Goal: Task Accomplishment & Management: Complete application form

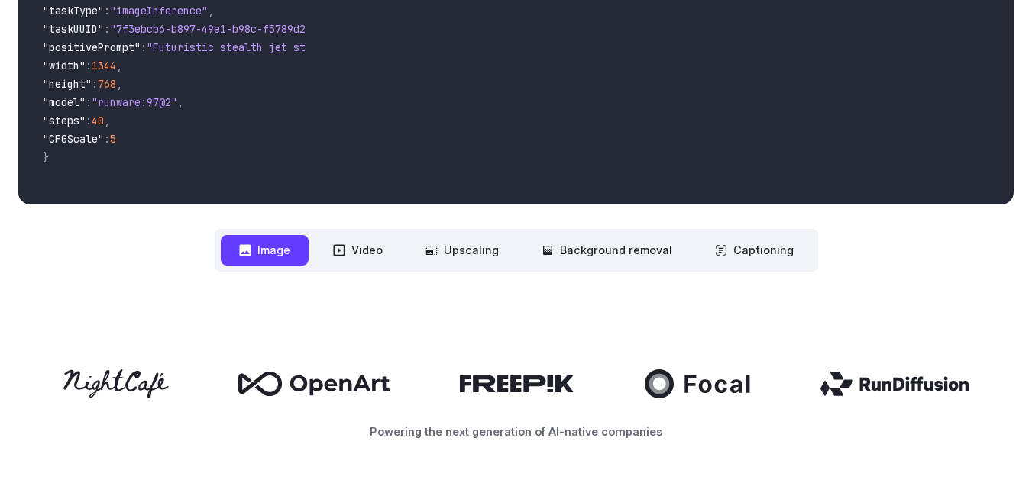
scroll to position [458, 0]
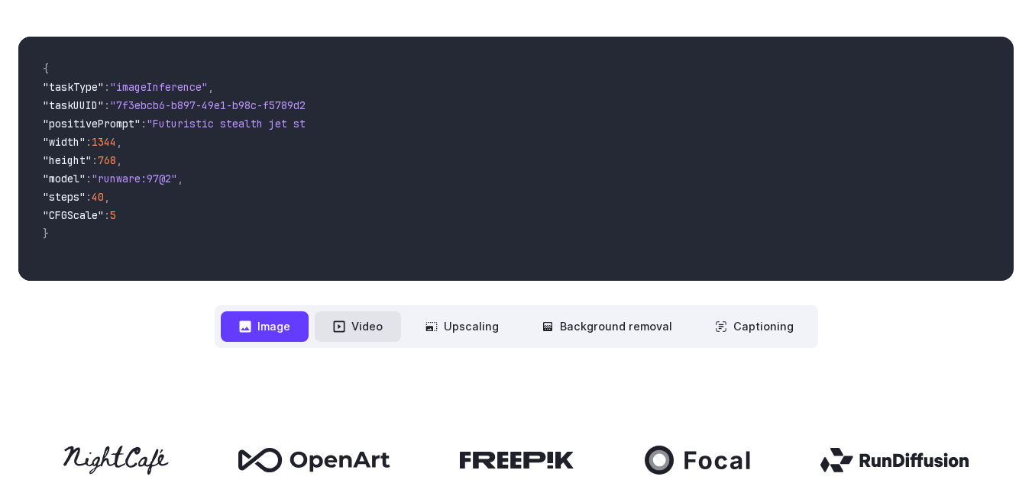
click at [363, 331] on button "Video" at bounding box center [358, 327] width 86 height 30
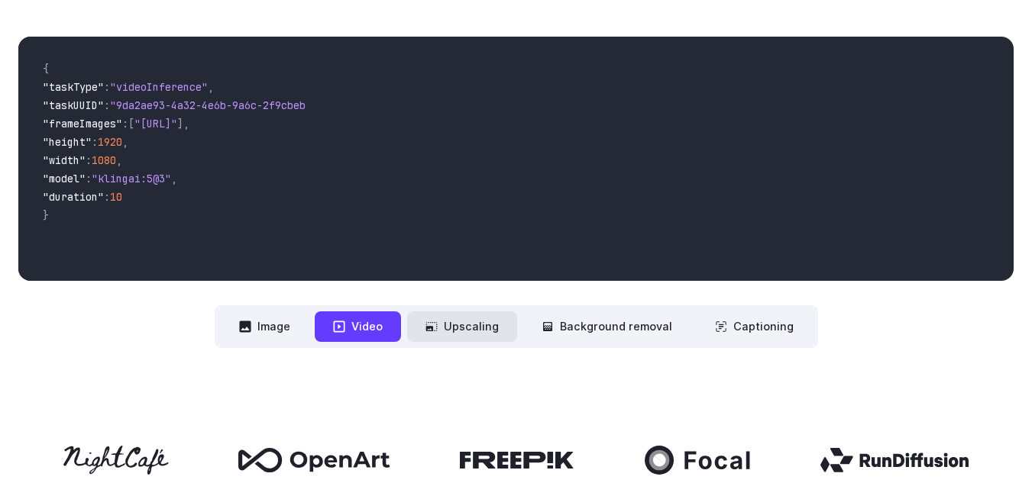
click at [468, 329] on button "Upscaling" at bounding box center [462, 327] width 110 height 30
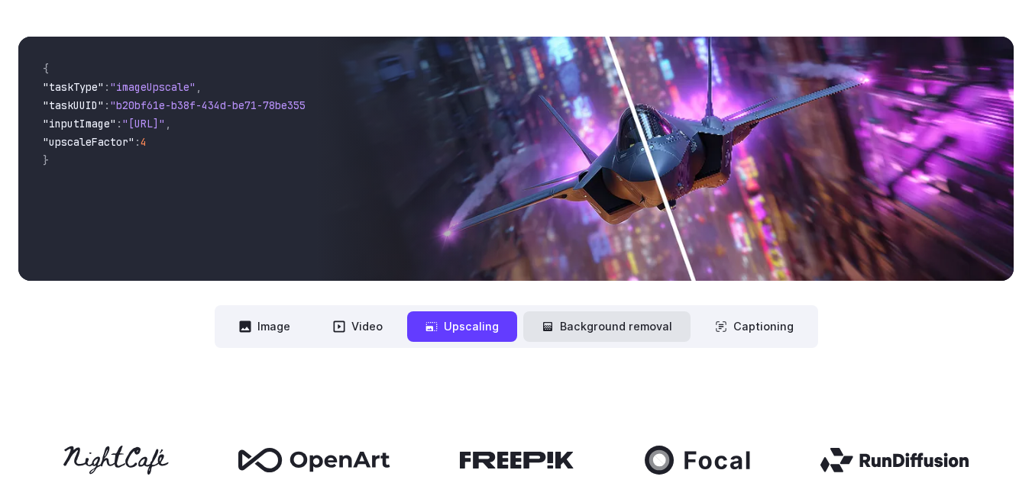
click at [563, 334] on button "Background removal" at bounding box center [606, 327] width 167 height 30
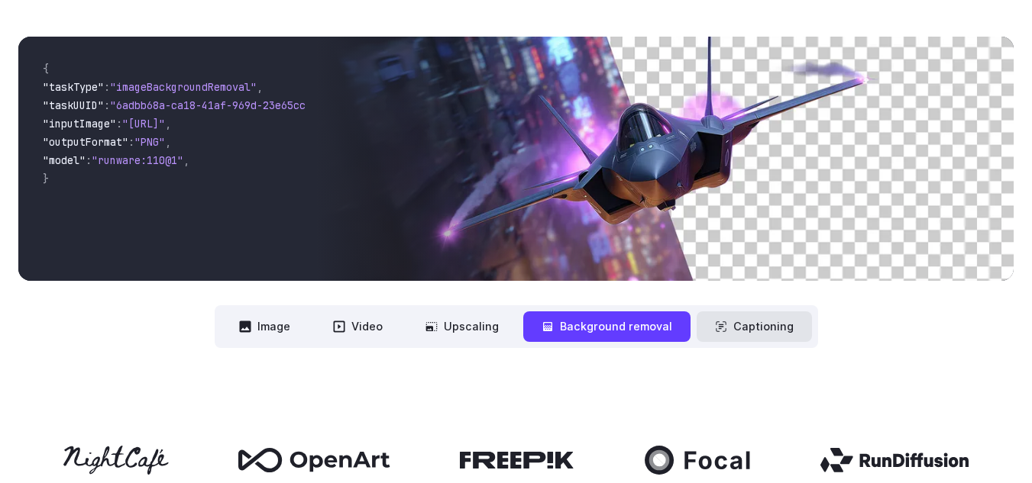
click at [741, 325] on button "Captioning" at bounding box center [753, 327] width 115 height 30
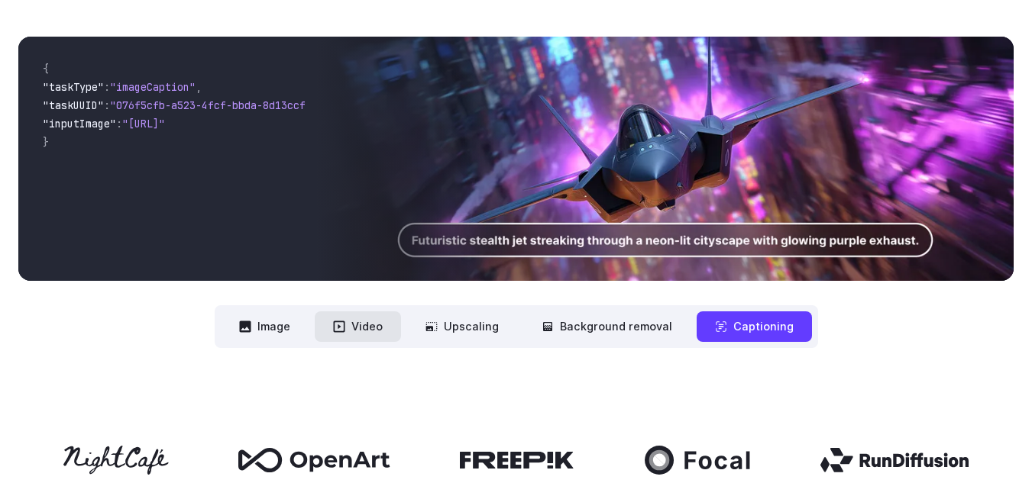
click at [360, 330] on button "Video" at bounding box center [358, 327] width 86 height 30
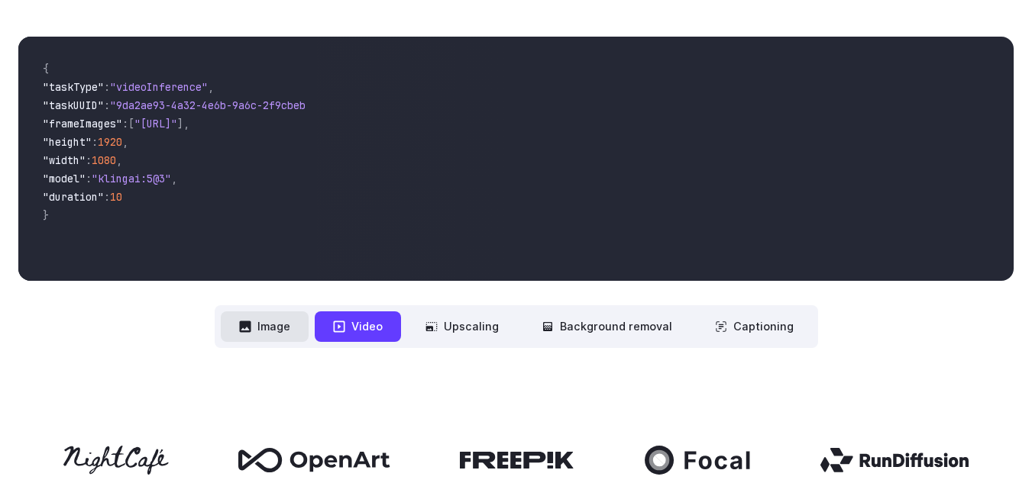
click at [274, 324] on button "Image" at bounding box center [265, 327] width 88 height 30
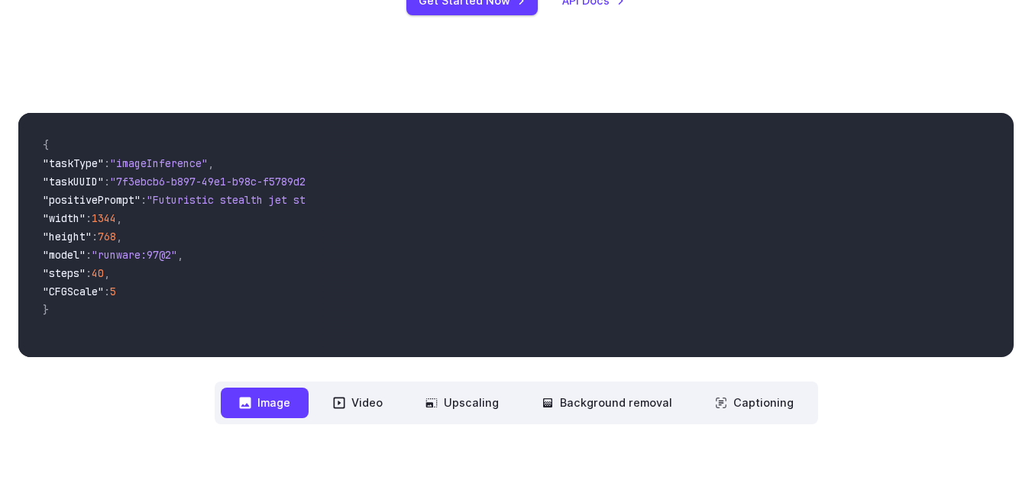
scroll to position [0, 0]
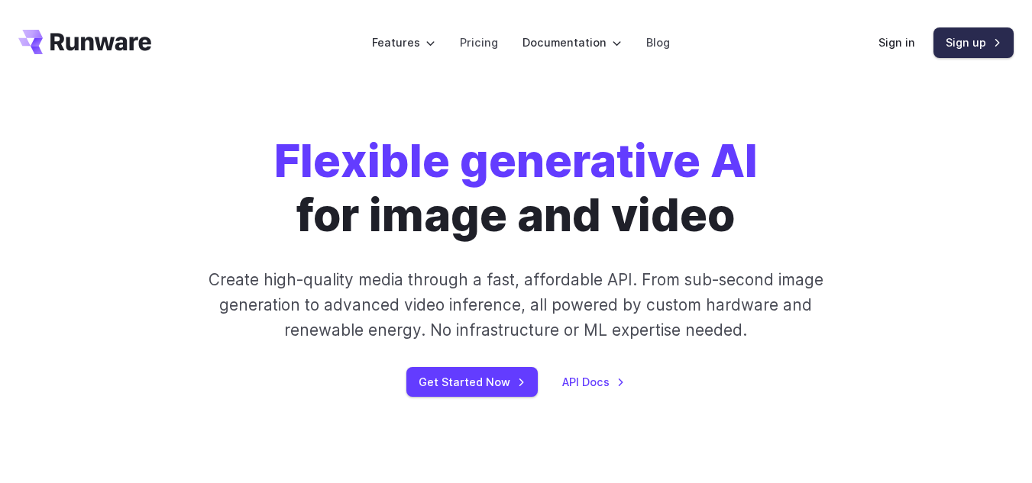
click at [948, 48] on link "Sign up" at bounding box center [973, 42] width 80 height 30
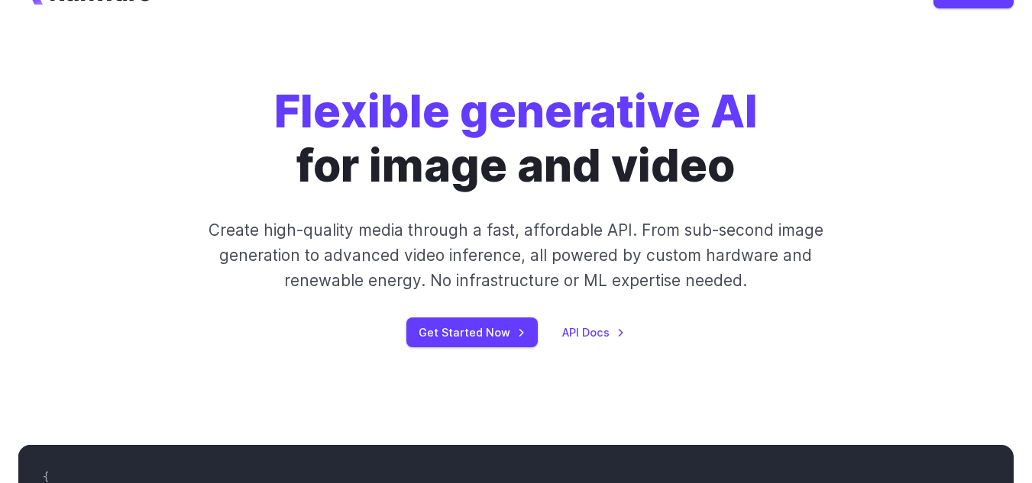
scroll to position [153, 0]
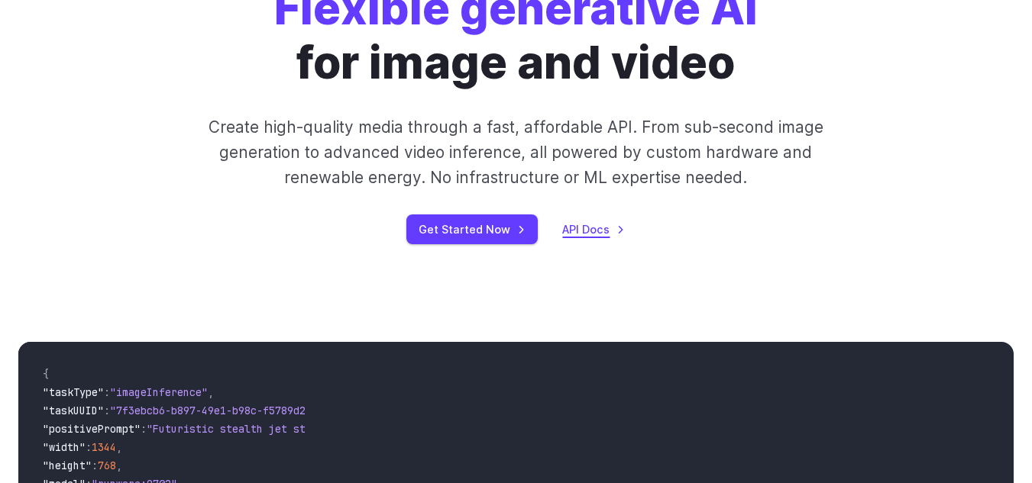
click at [597, 233] on link "API Docs" at bounding box center [593, 230] width 63 height 18
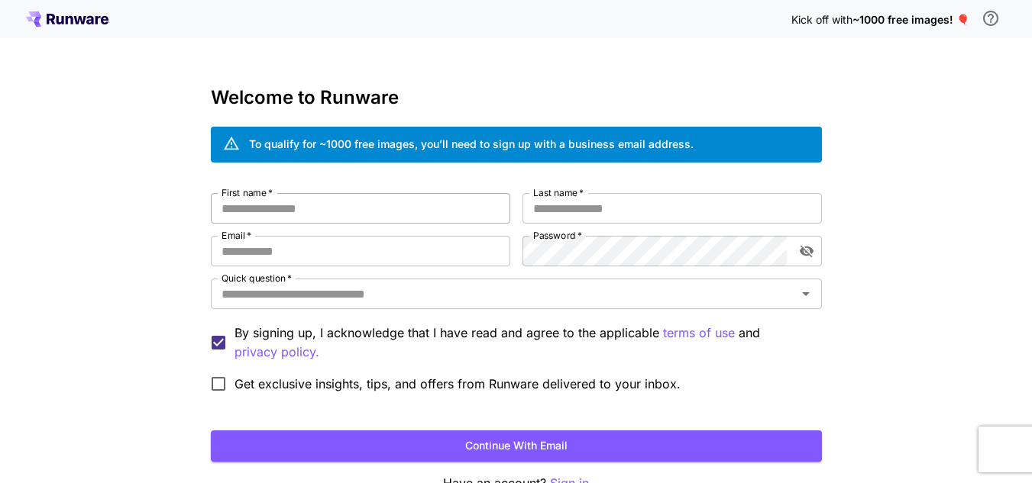
click at [379, 210] on input "First name   *" at bounding box center [360, 208] width 299 height 31
type input "*****"
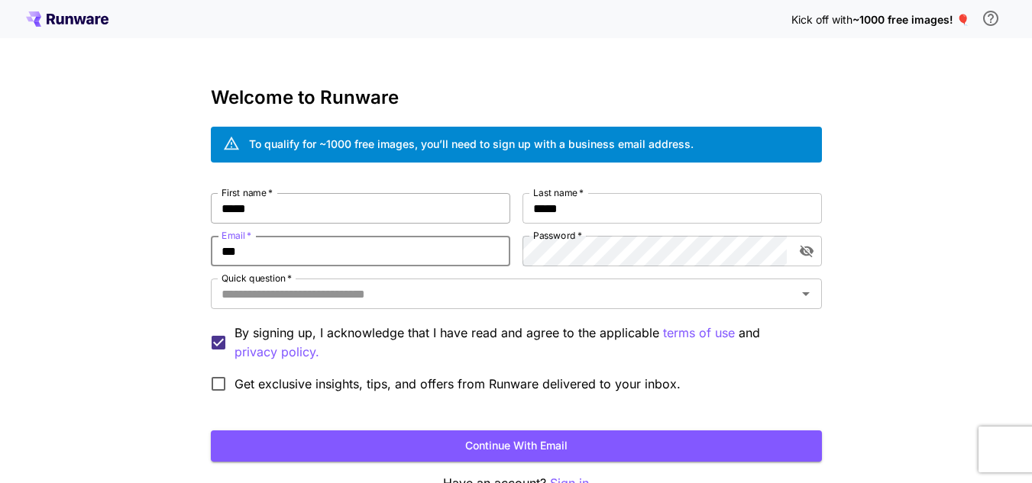
type input "**********"
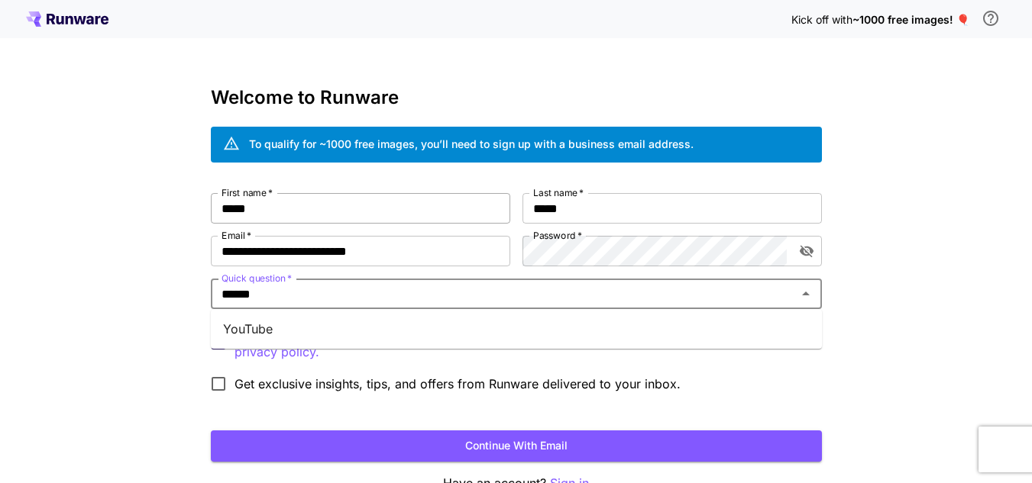
type input "*******"
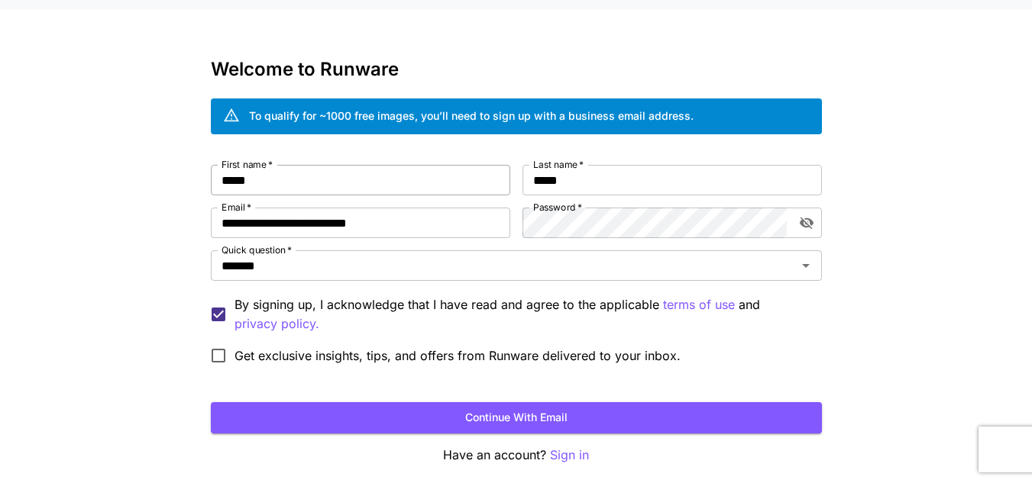
scroll to position [31, 0]
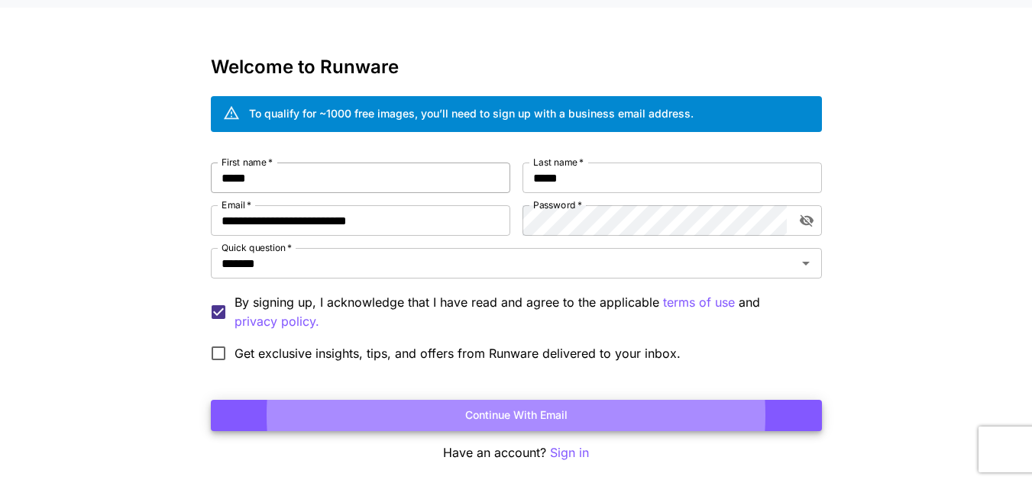
click at [211, 400] on button "Continue with email" at bounding box center [516, 415] width 611 height 31
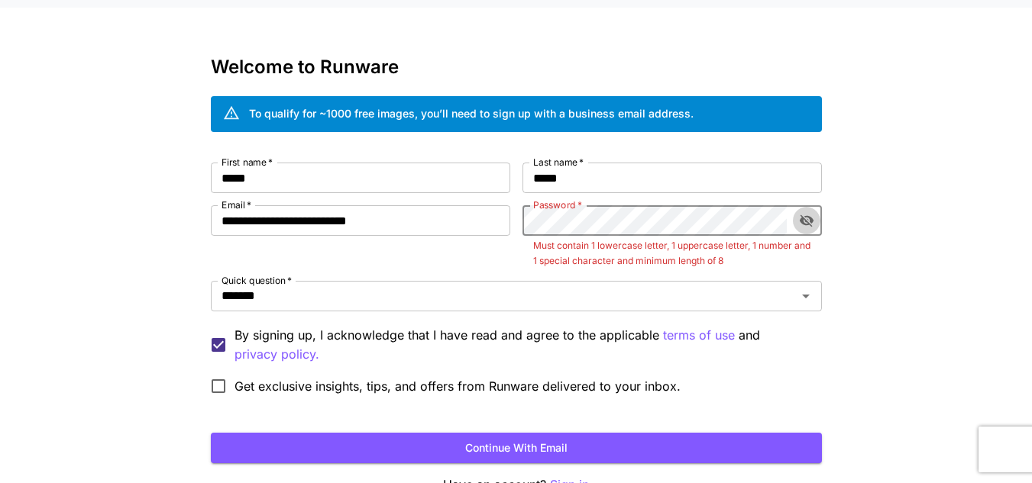
click at [811, 228] on icon "toggle password visibility" at bounding box center [806, 220] width 15 height 15
click at [812, 215] on icon "toggle password visibility" at bounding box center [806, 220] width 15 height 15
click at [575, 455] on button "Continue with email" at bounding box center [516, 448] width 611 height 31
click at [510, 441] on button "Continue with email" at bounding box center [516, 448] width 611 height 31
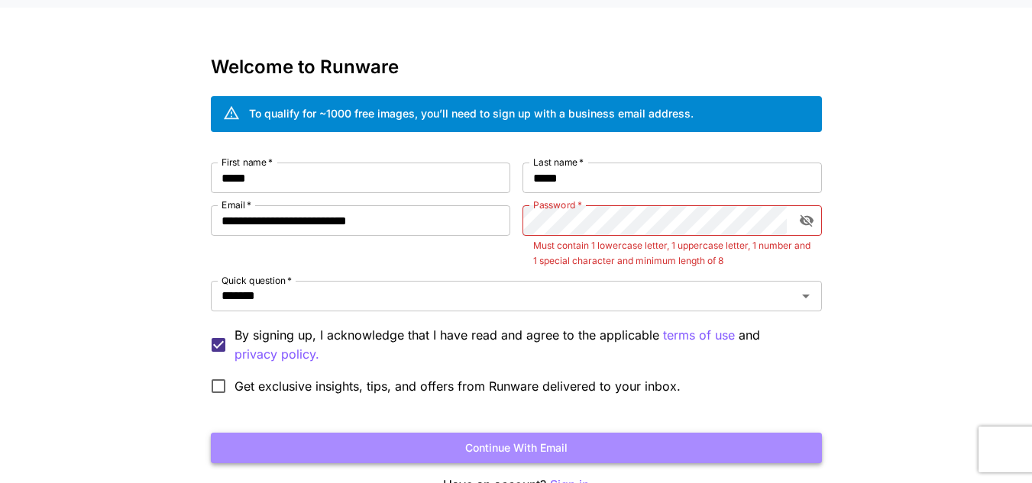
click at [510, 441] on button "Continue with email" at bounding box center [516, 448] width 611 height 31
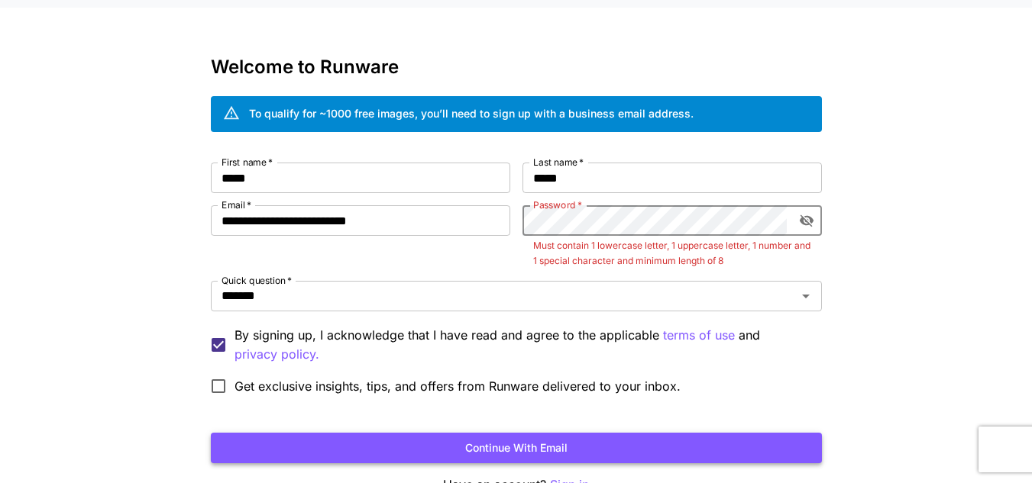
click at [510, 441] on button "Continue with email" at bounding box center [516, 448] width 611 height 31
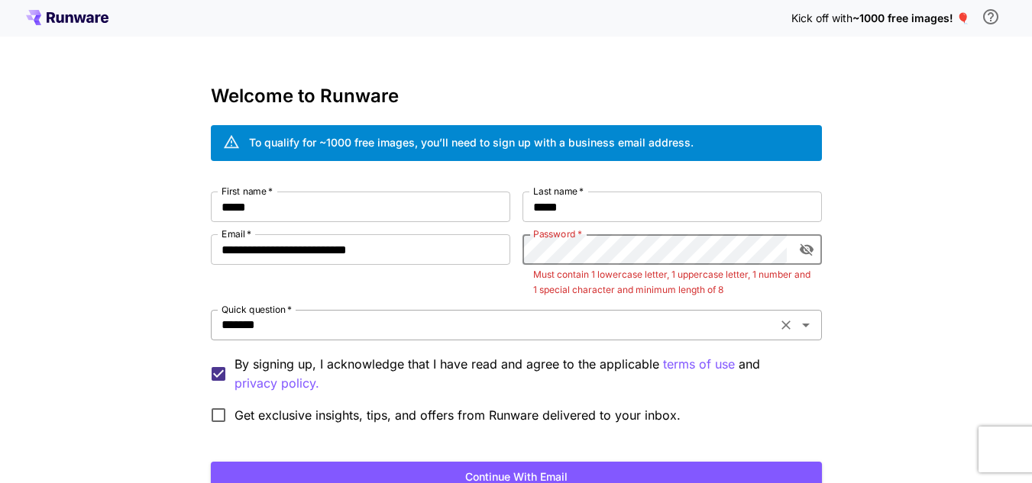
scroll to position [0, 0]
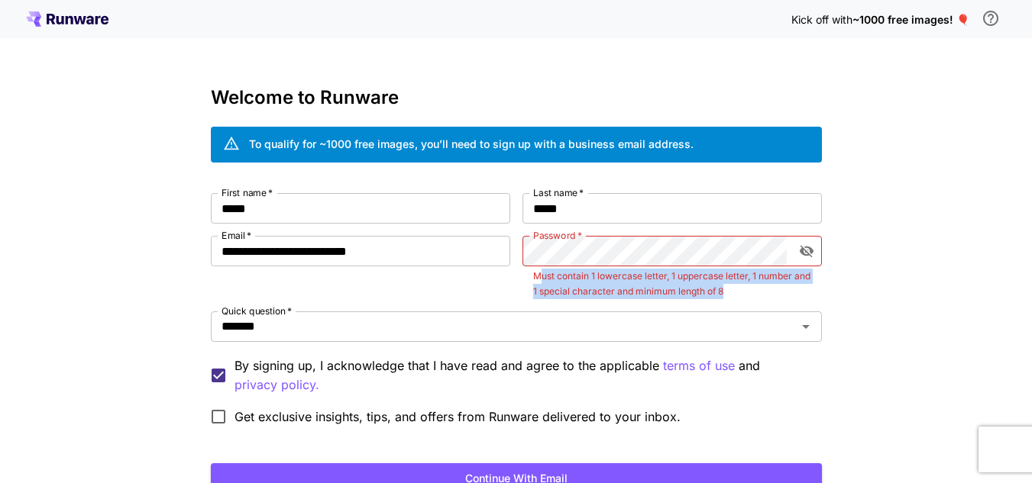
drag, startPoint x: 538, startPoint y: 274, endPoint x: 750, endPoint y: 294, distance: 213.2
click at [750, 294] on p "Must contain 1 lowercase letter, 1 uppercase letter, 1 number and 1 special cha…" at bounding box center [672, 284] width 278 height 31
copy p "ust contain 1 lowercase letter, 1 uppercase letter, 1 number and 1 special char…"
drag, startPoint x: 810, startPoint y: 254, endPoint x: 799, endPoint y: 257, distance: 11.9
click at [809, 256] on icon "toggle password visibility" at bounding box center [806, 251] width 15 height 15
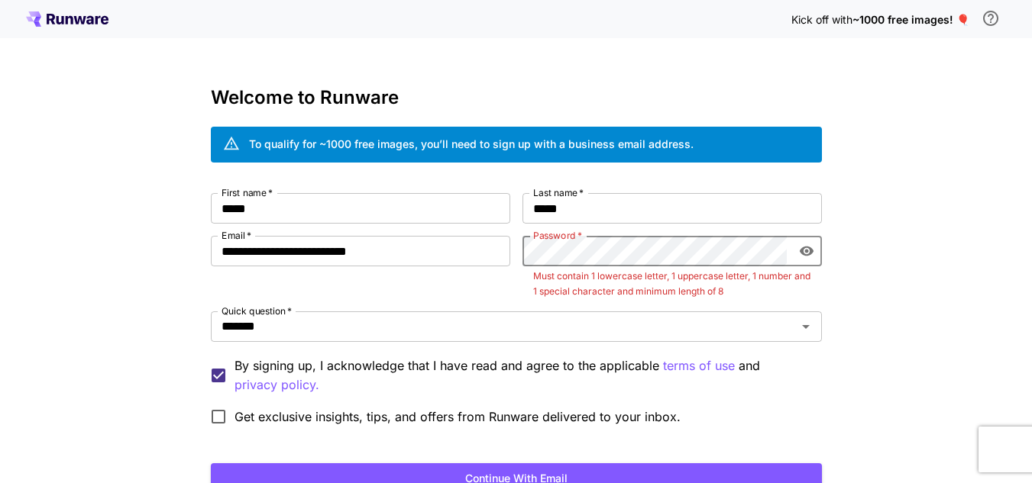
click at [807, 256] on icon "toggle password visibility" at bounding box center [806, 252] width 14 height 10
click at [634, 470] on button "Continue with email" at bounding box center [516, 478] width 611 height 31
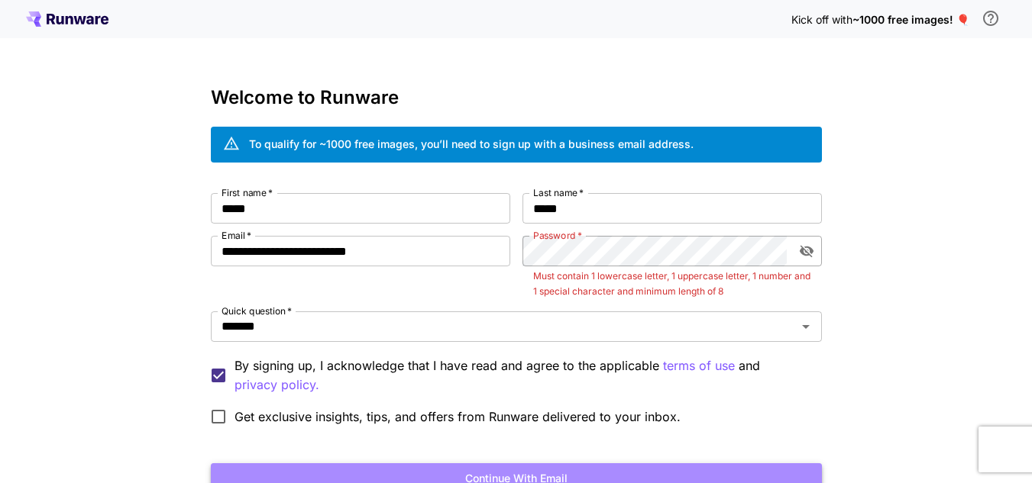
click at [645, 466] on button "Continue with email" at bounding box center [516, 478] width 611 height 31
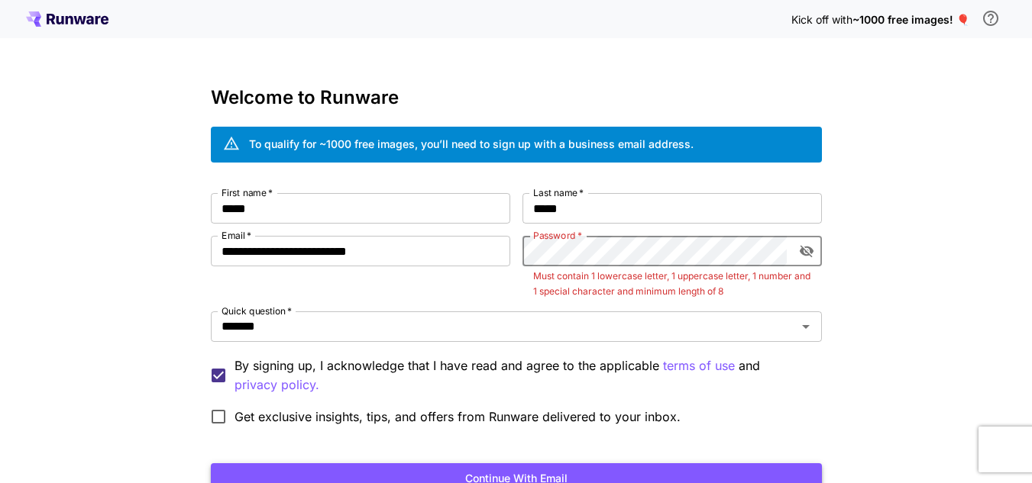
click at [645, 466] on button "Continue with email" at bounding box center [516, 478] width 611 height 31
click at [211, 463] on button "Continue with email" at bounding box center [516, 478] width 611 height 31
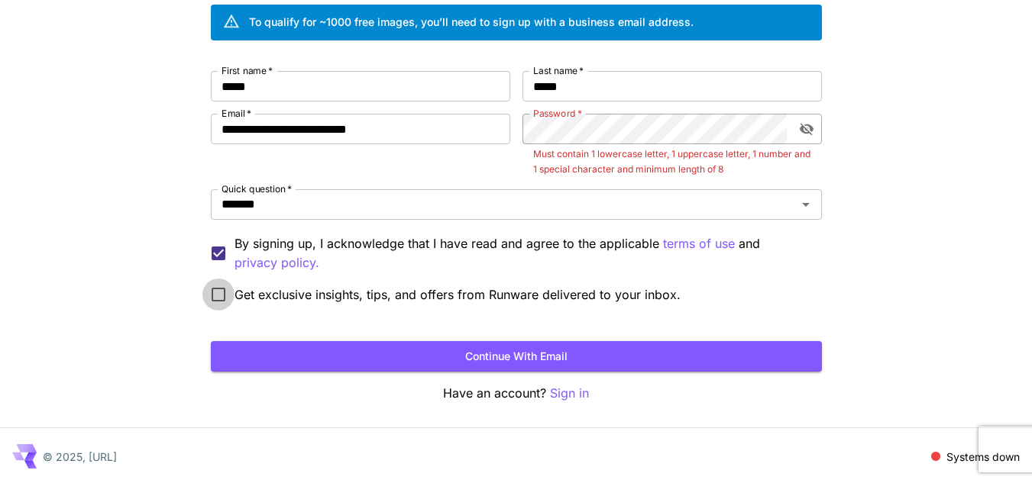
scroll to position [124, 0]
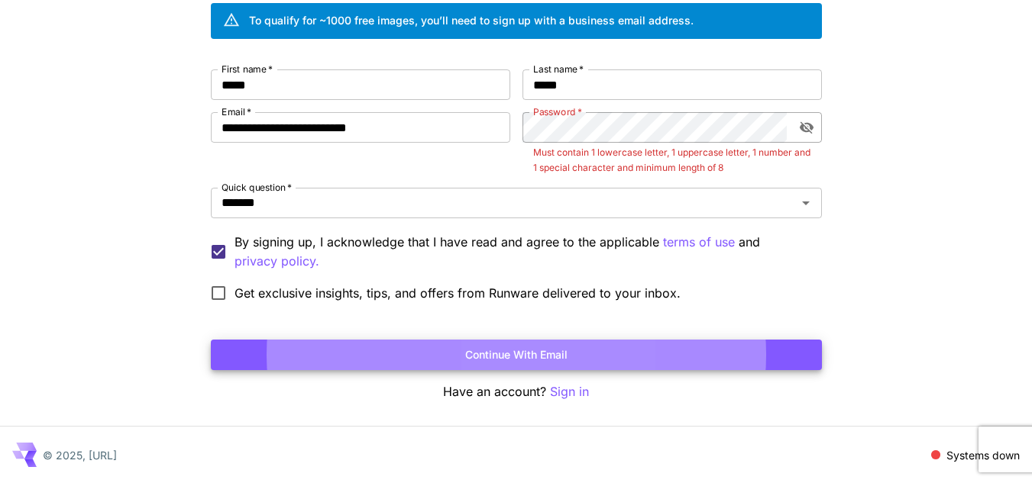
click at [211, 340] on button "Continue with email" at bounding box center [516, 355] width 611 height 31
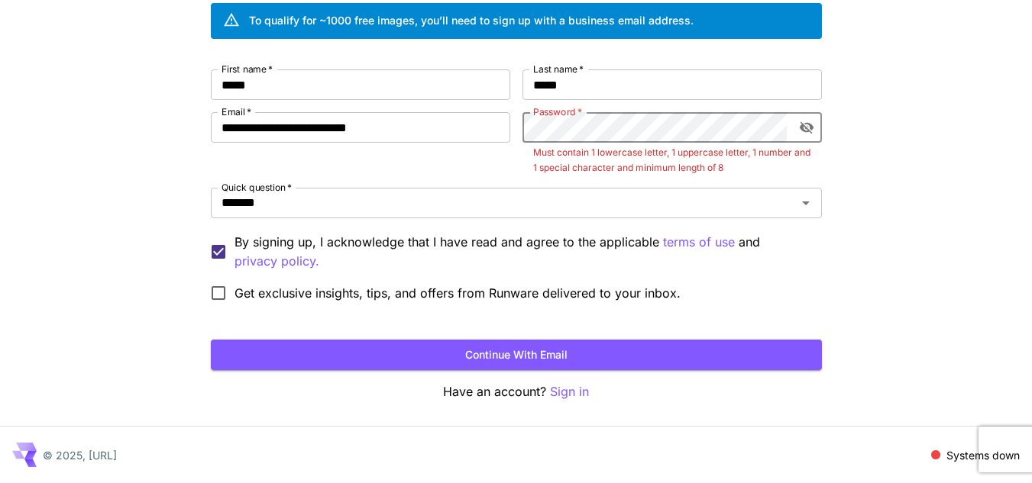
click at [211, 340] on button "Continue with email" at bounding box center [516, 355] width 611 height 31
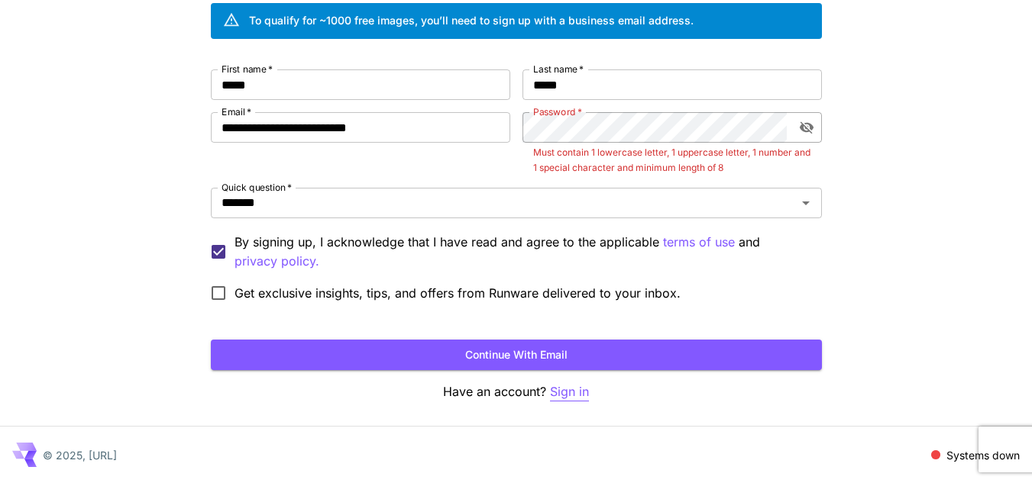
click at [564, 392] on p "Sign in" at bounding box center [569, 392] width 39 height 19
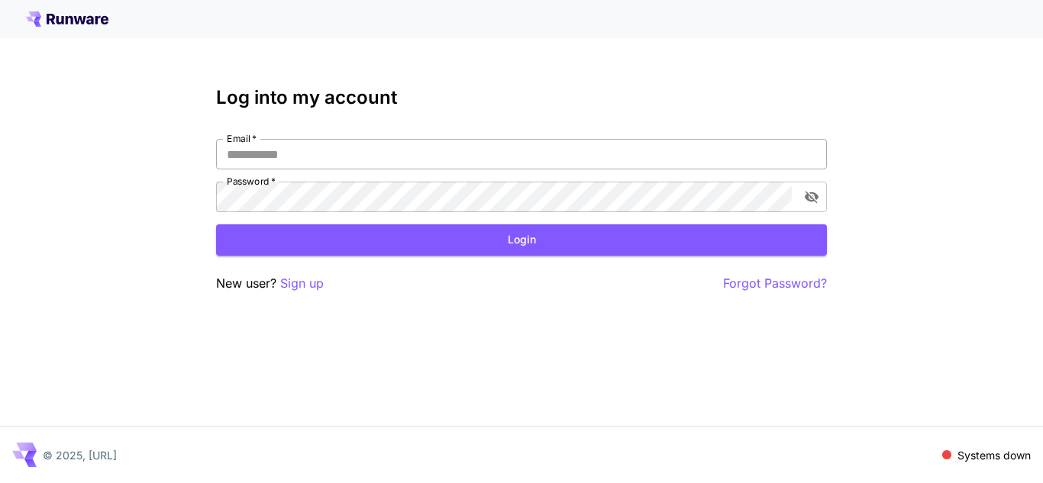
click at [499, 157] on input "Email   *" at bounding box center [521, 154] width 611 height 31
type input "**********"
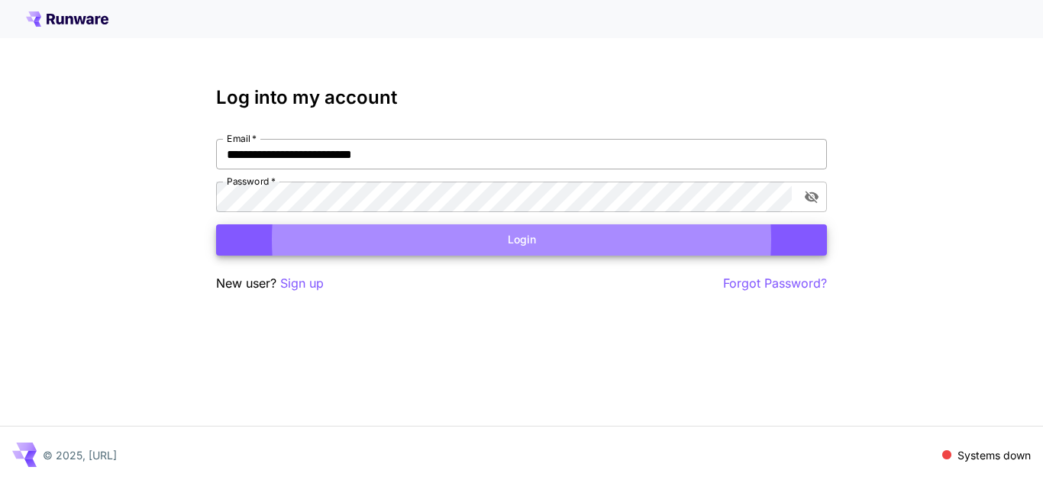
click button "Login" at bounding box center [521, 239] width 611 height 31
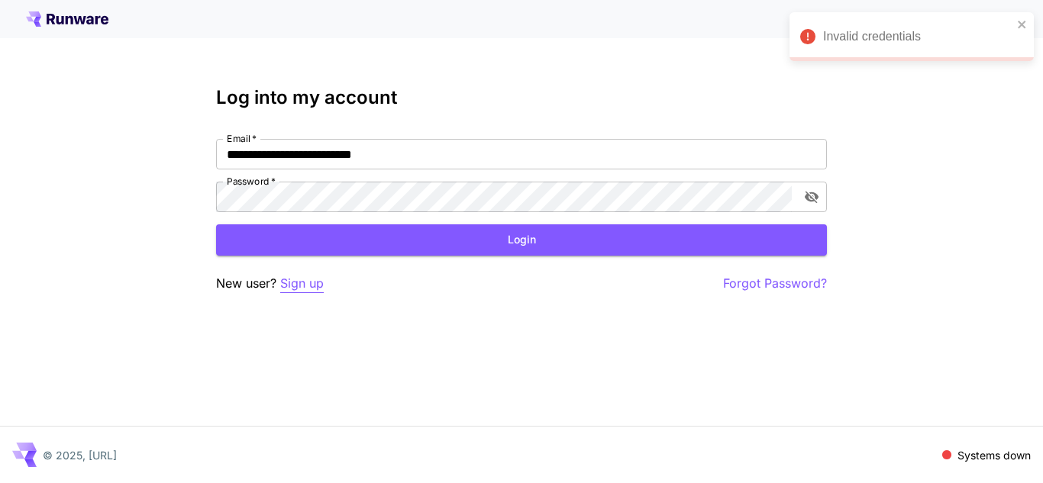
click at [292, 286] on p "Sign up" at bounding box center [302, 283] width 44 height 19
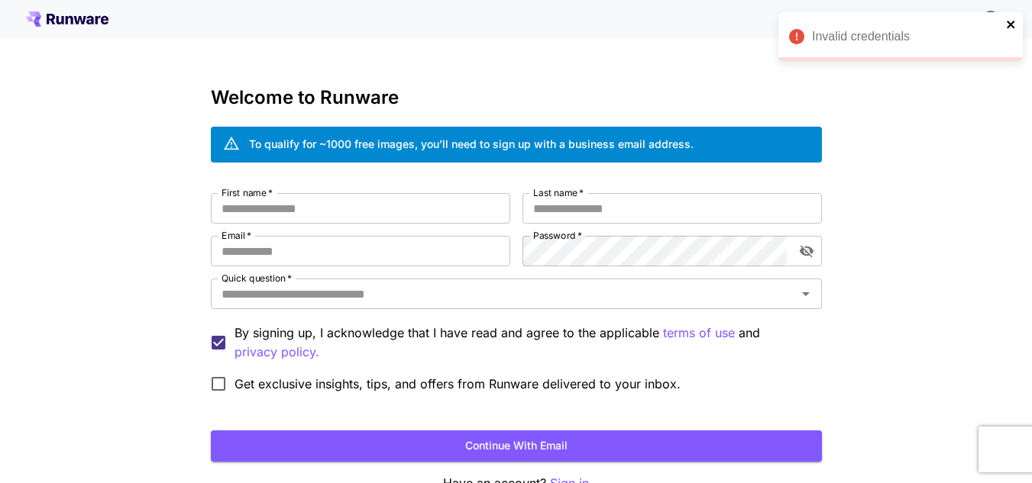
click at [1013, 22] on icon "close" at bounding box center [1010, 25] width 8 height 8
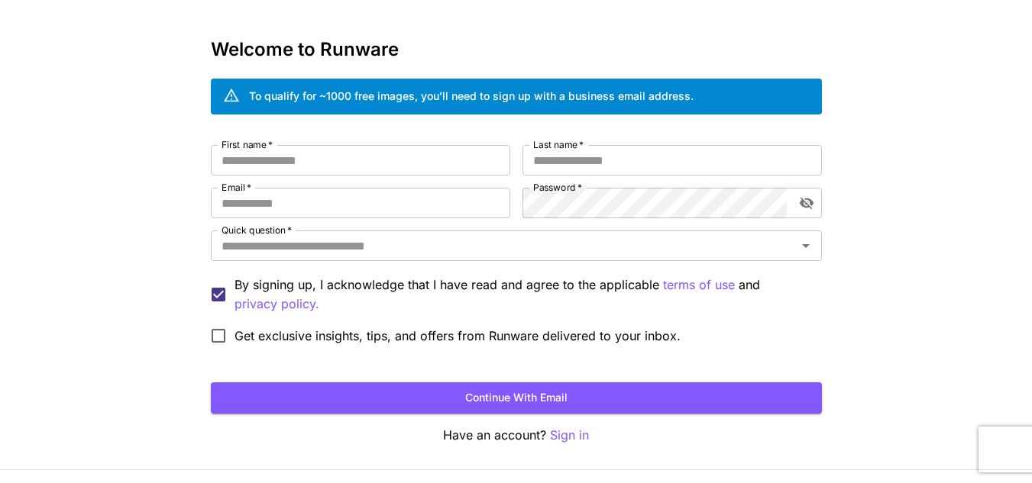
scroll to position [92, 0]
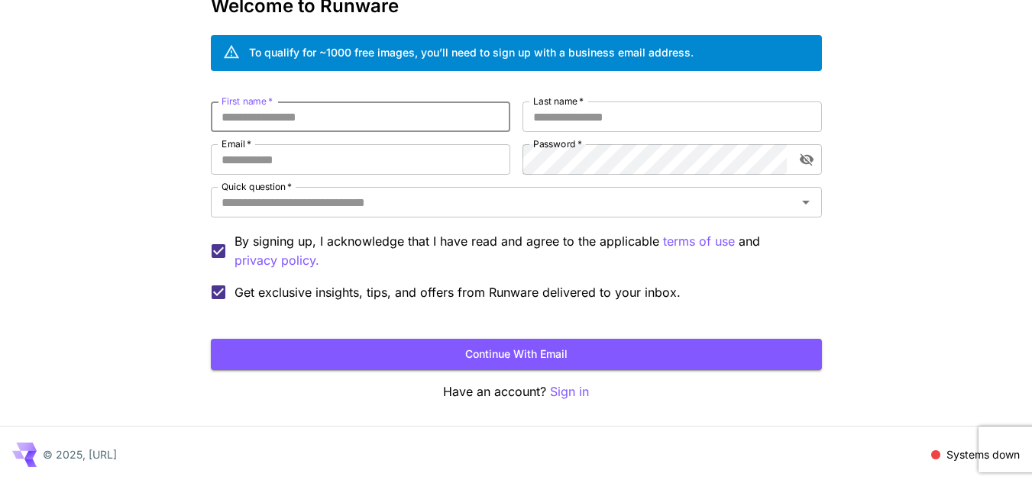
click at [364, 118] on input "First name   *" at bounding box center [360, 117] width 299 height 31
type input "*****"
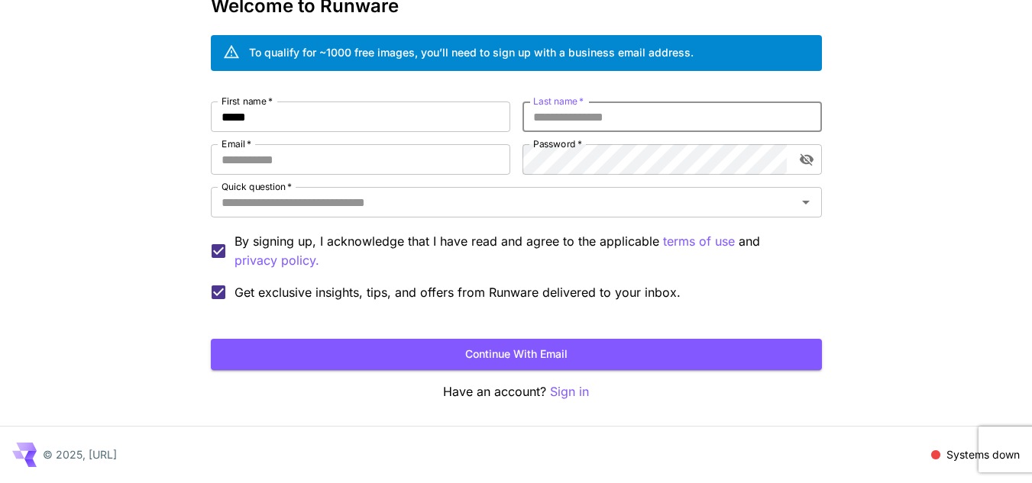
click at [570, 113] on input "Last name   *" at bounding box center [671, 117] width 299 height 31
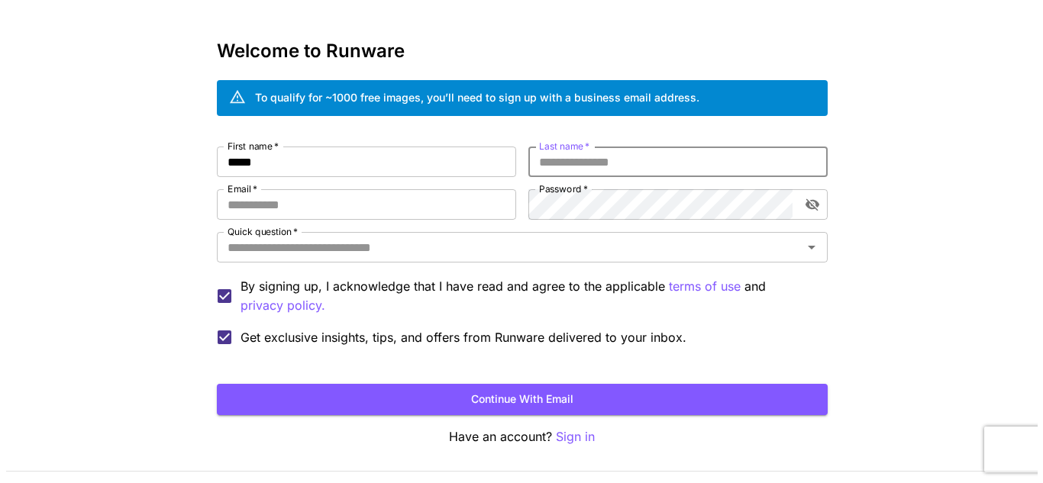
scroll to position [0, 0]
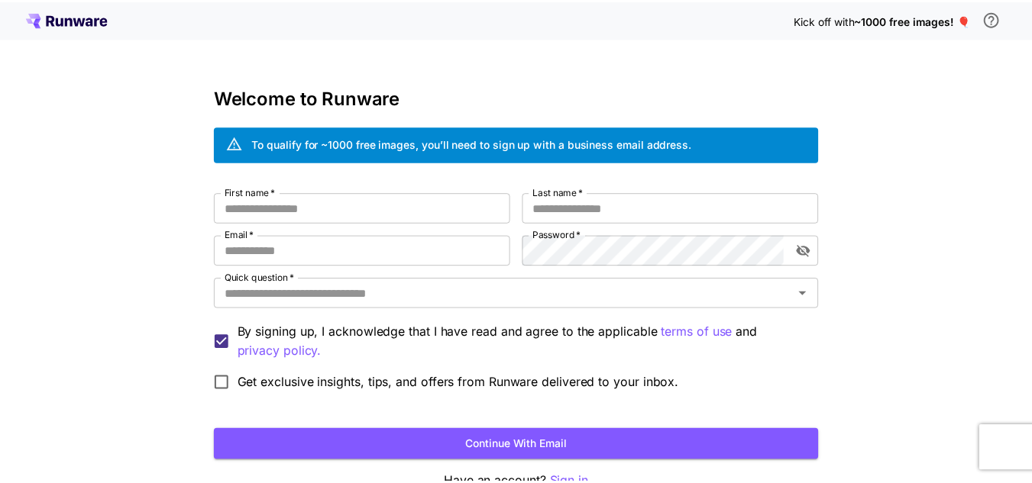
scroll to position [92, 0]
